Goal: Information Seeking & Learning: Learn about a topic

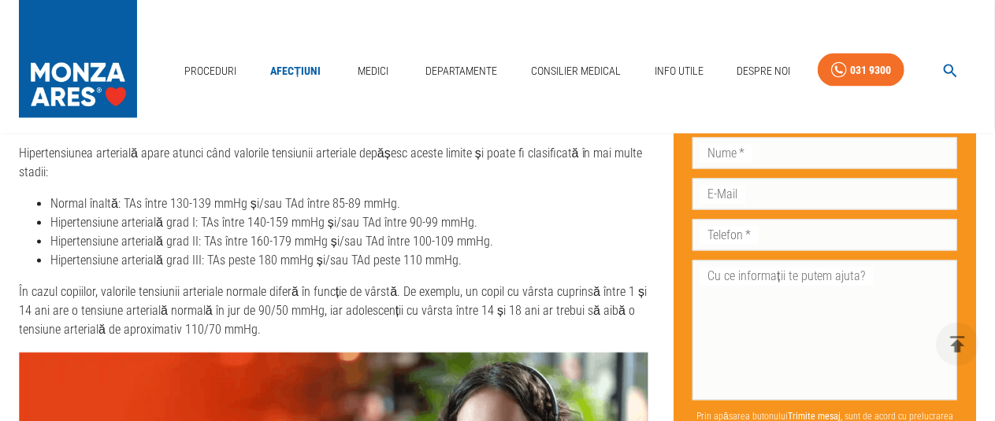
scroll to position [1413, 0]
click at [299, 55] on link "Afecțiuni" at bounding box center [295, 71] width 63 height 32
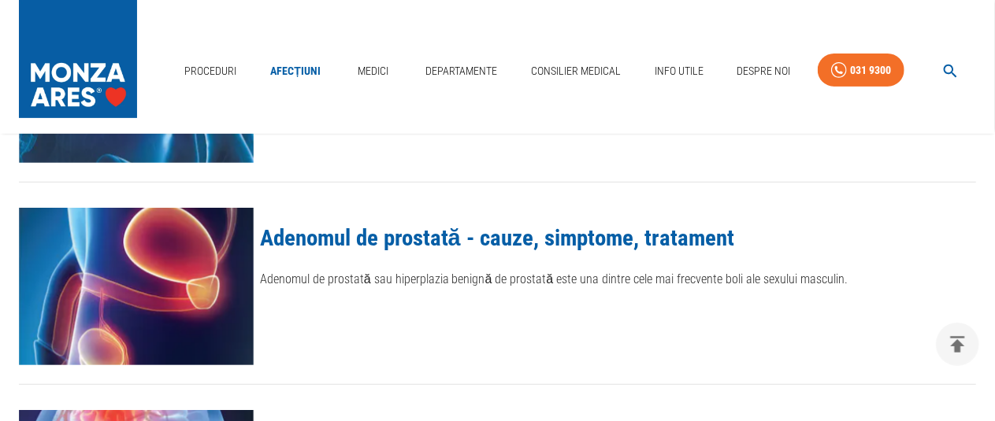
scroll to position [158, 0]
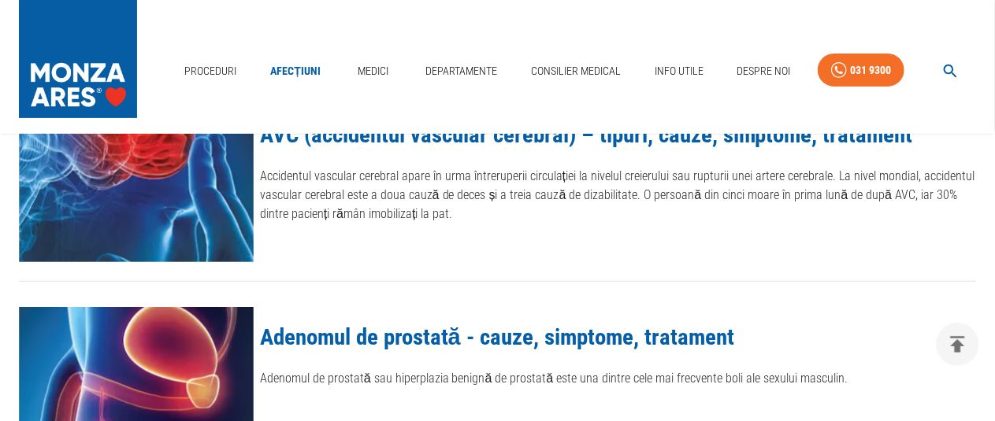
click at [376, 338] on link "Adenomul de prostată - cauze, simptome, tratament" at bounding box center [497, 337] width 474 height 27
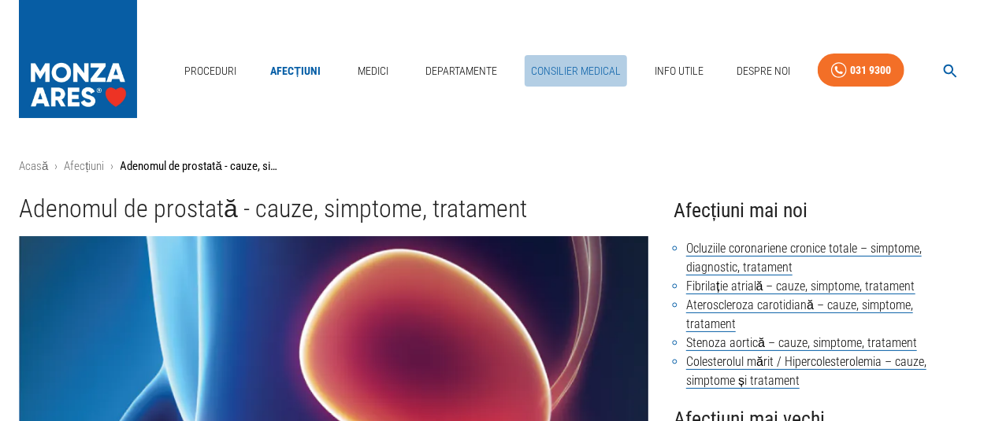
click at [576, 55] on link "Consilier Medical" at bounding box center [576, 71] width 102 height 32
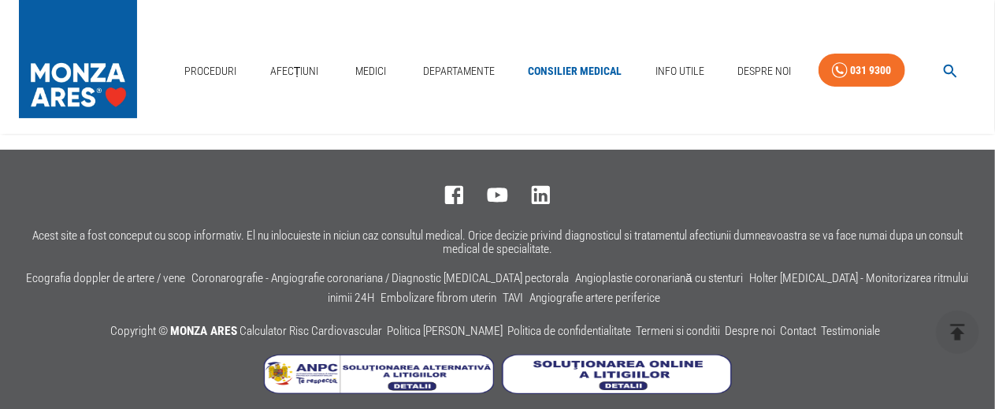
scroll to position [3109, 0]
